Goal: Information Seeking & Learning: Check status

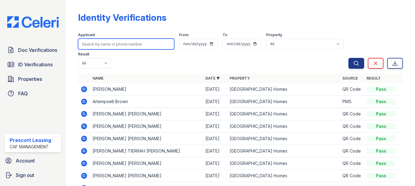
click at [103, 45] on input "search" at bounding box center [126, 44] width 96 height 11
paste input "[PERSON_NAME]"
type input "[PERSON_NAME]"
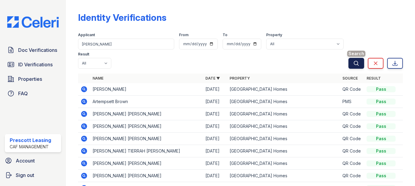
click at [353, 66] on icon "submit" at bounding box center [356, 63] width 6 height 6
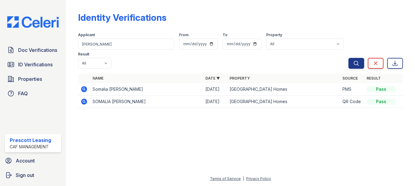
click at [84, 86] on icon at bounding box center [84, 89] width 6 height 6
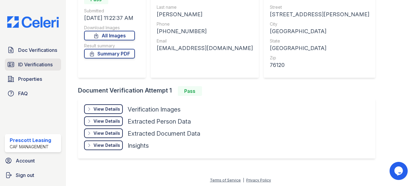
click at [24, 67] on span "ID Verifications" at bounding box center [35, 64] width 34 height 7
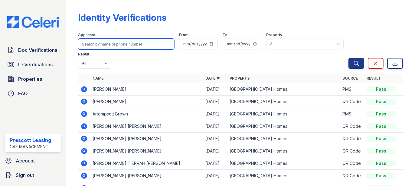
click at [100, 45] on input "search" at bounding box center [126, 44] width 96 height 11
paste input "Howard"
type input "[PERSON_NAME]"
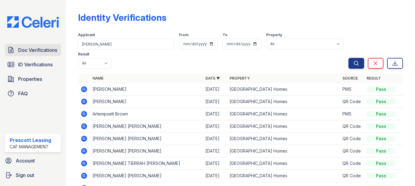
click at [44, 55] on link "Doc Verifications" at bounding box center [33, 50] width 56 height 12
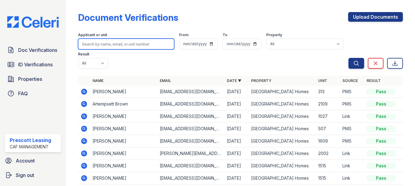
click at [119, 40] on input "search" at bounding box center [126, 44] width 96 height 11
paste input "[PERSON_NAME]"
type input "[PERSON_NAME]"
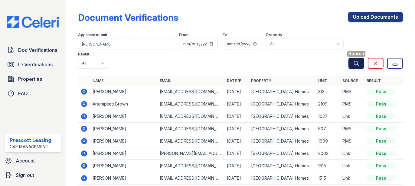
click at [353, 63] on icon "submit" at bounding box center [356, 63] width 6 height 6
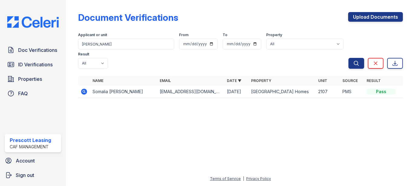
click at [84, 88] on icon at bounding box center [83, 91] width 7 height 7
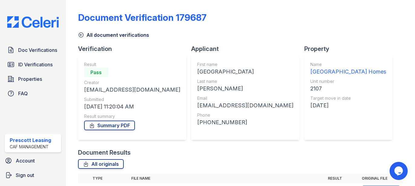
scroll to position [83, 0]
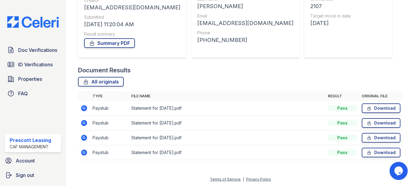
click at [82, 152] on icon at bounding box center [84, 153] width 6 height 6
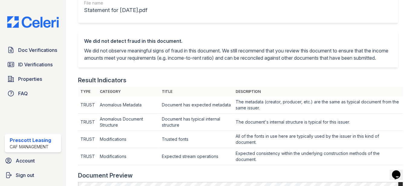
scroll to position [109, 0]
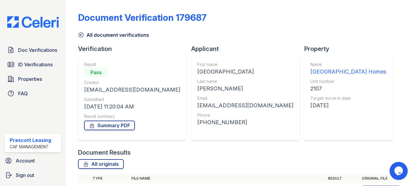
drag, startPoint x: 22, startPoint y: 118, endPoint x: 64, endPoint y: 53, distance: 77.7
click at [22, 118] on div "Doc Verifications ID Verifications Properties FAQ Prescott Leasing CAF Manageme…" at bounding box center [33, 93] width 66 height 186
click at [27, 62] on span "ID Verifications" at bounding box center [35, 64] width 34 height 7
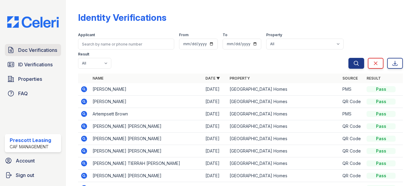
click at [48, 52] on span "Doc Verifications" at bounding box center [37, 50] width 39 height 7
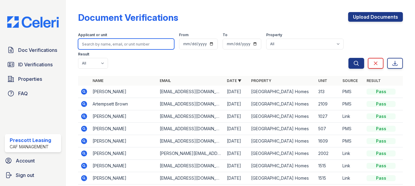
click at [111, 44] on input "search" at bounding box center [126, 44] width 96 height 11
type input "[PERSON_NAME]"
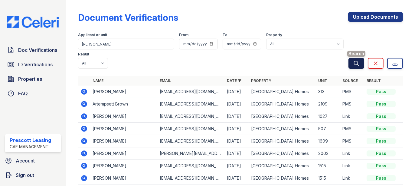
click at [354, 64] on icon "submit" at bounding box center [356, 63] width 5 height 5
